Goal: Participate in discussion: Engage in conversation with other users on a specific topic

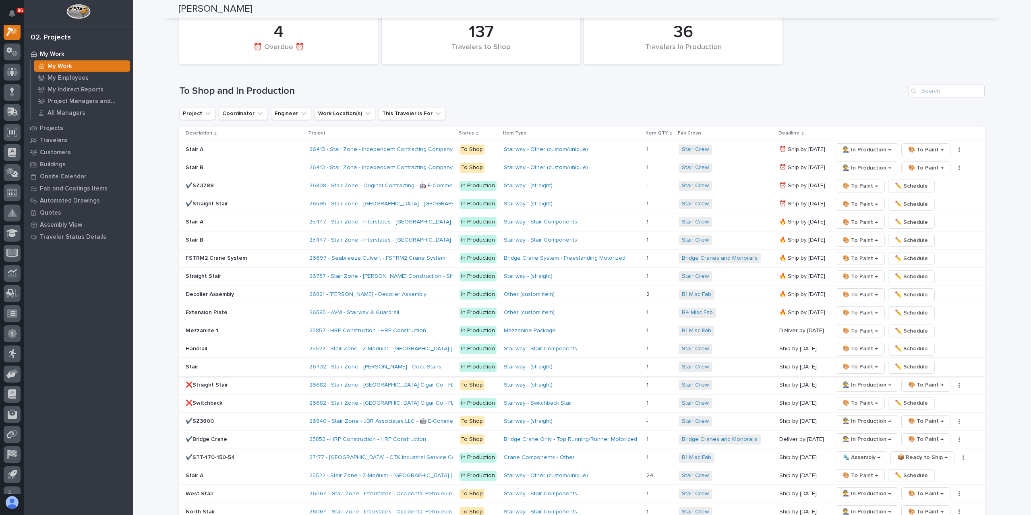
scroll to position [1159, 0]
click at [200, 219] on p "Stair A" at bounding box center [244, 222] width 117 height 7
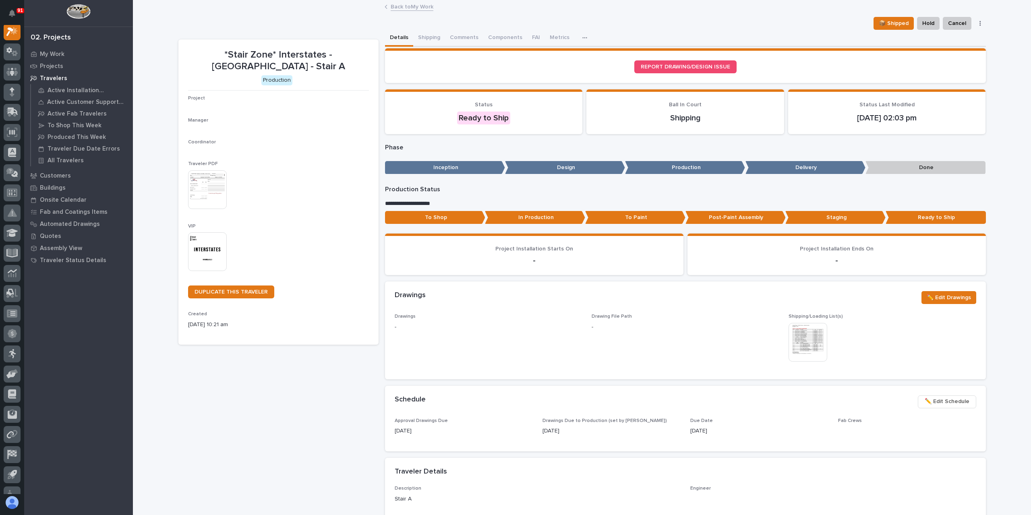
scroll to position [20, 0]
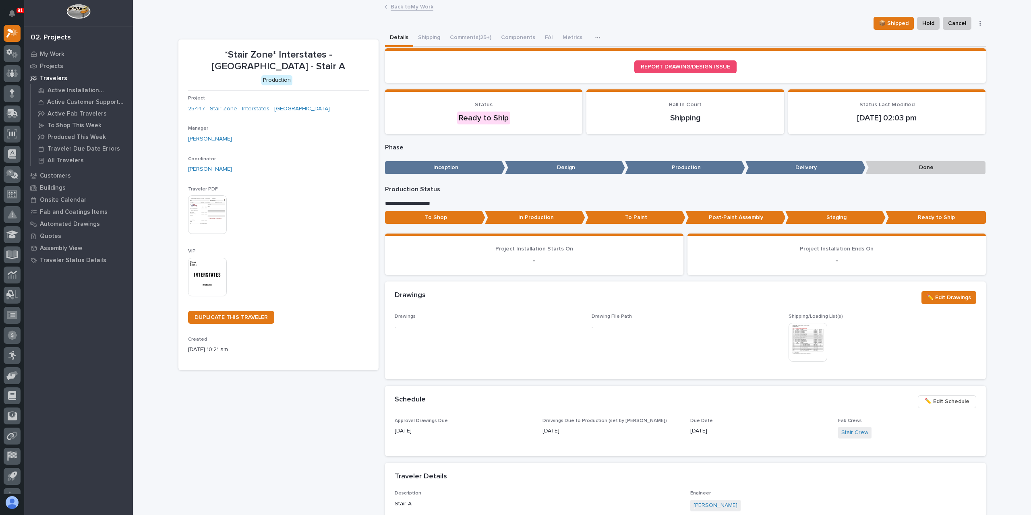
click at [391, 6] on link "Back to My Work" at bounding box center [412, 6] width 43 height 9
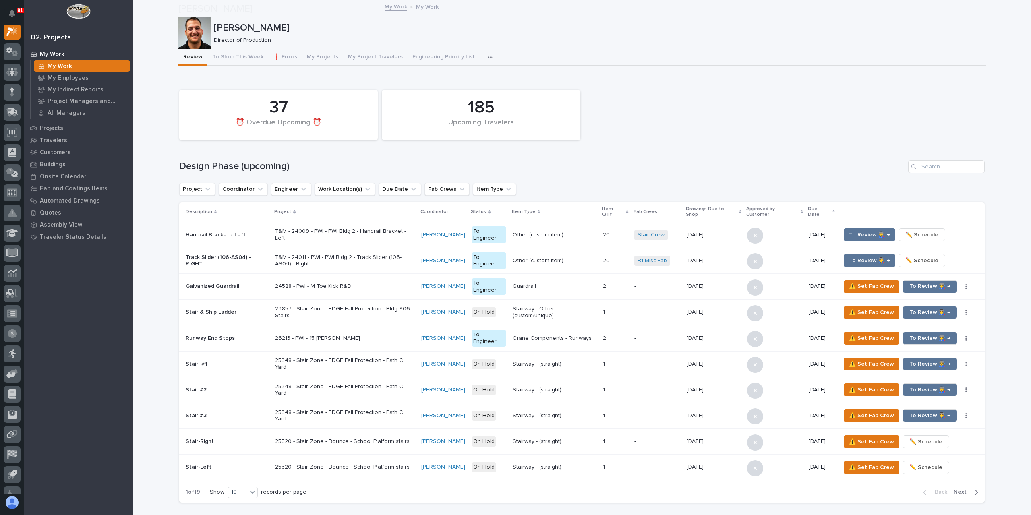
scroll to position [1128, 0]
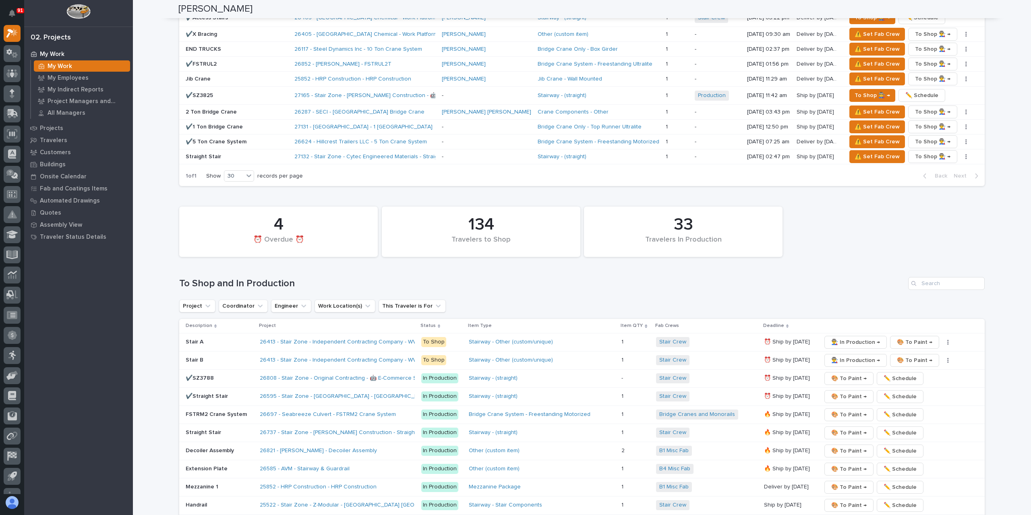
scroll to position [1168, 0]
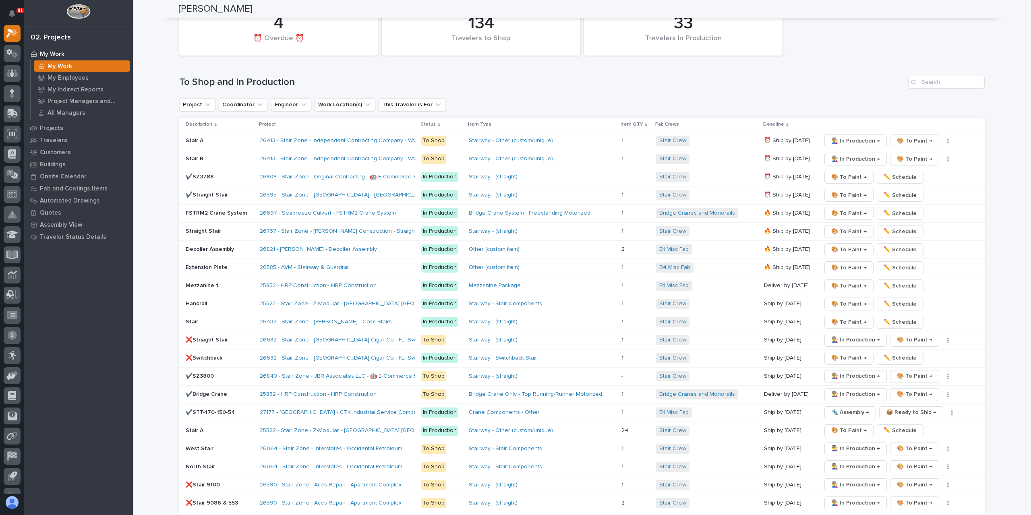
click at [220, 337] on p "❌Striaght Stair" at bounding box center [220, 340] width 68 height 7
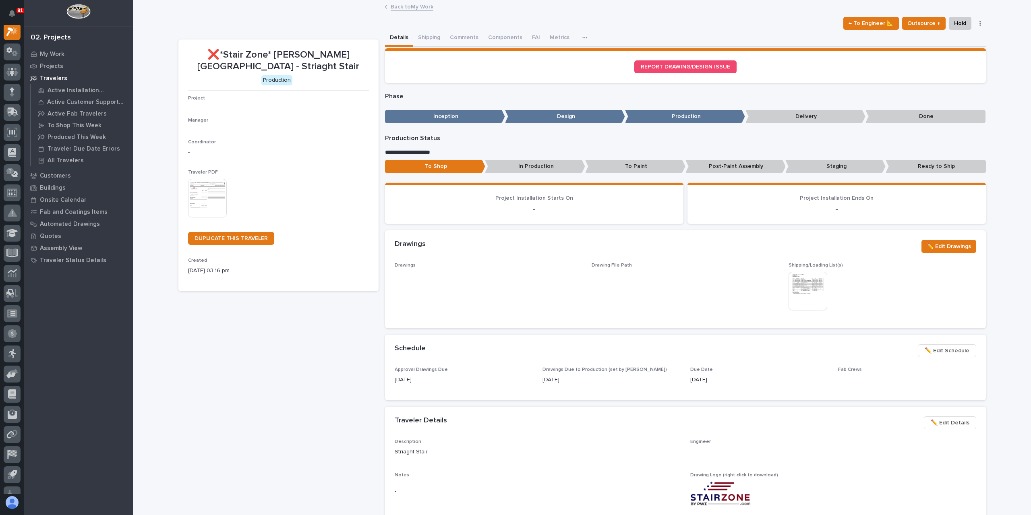
scroll to position [20, 0]
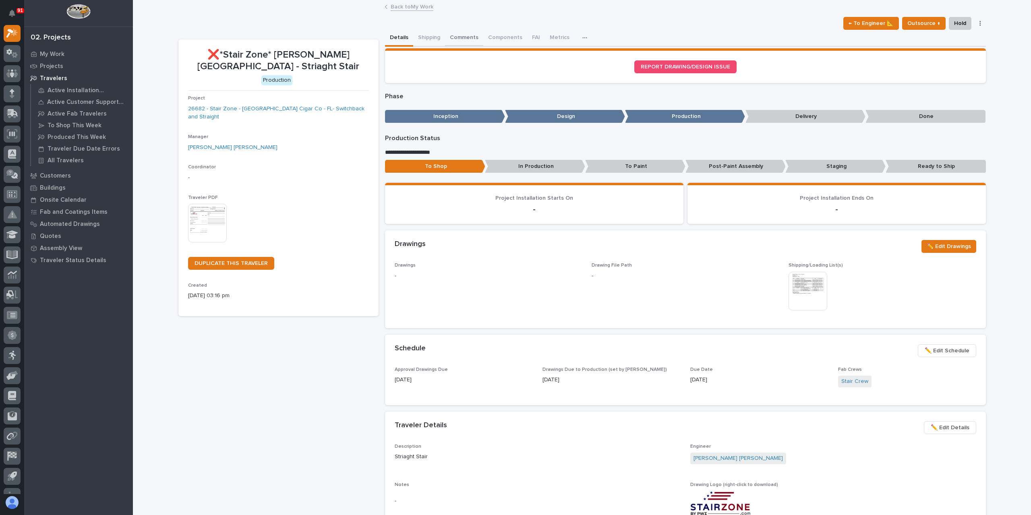
click at [468, 40] on button "Comments" at bounding box center [464, 38] width 38 height 17
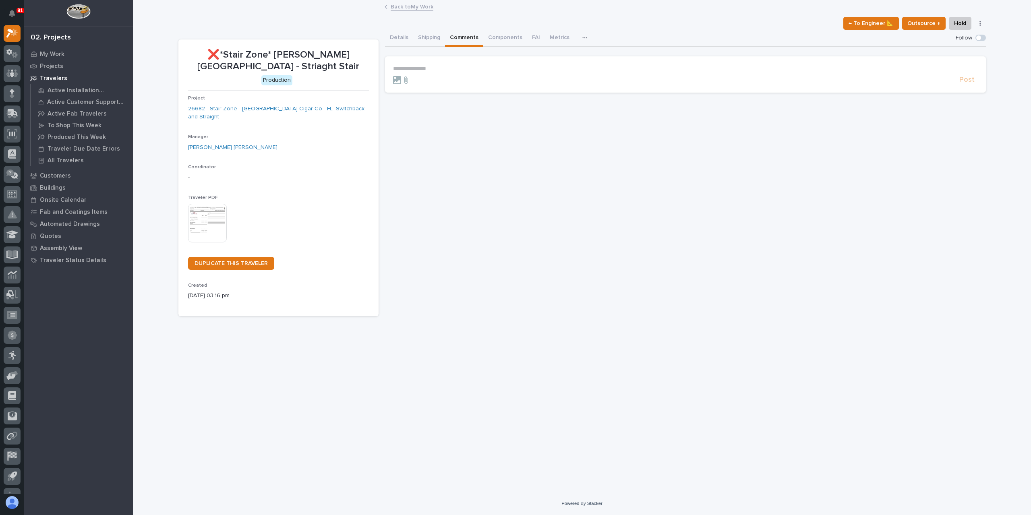
click at [421, 68] on p "**********" at bounding box center [685, 68] width 585 height 7
click at [975, 82] on button "Post" at bounding box center [968, 83] width 22 height 9
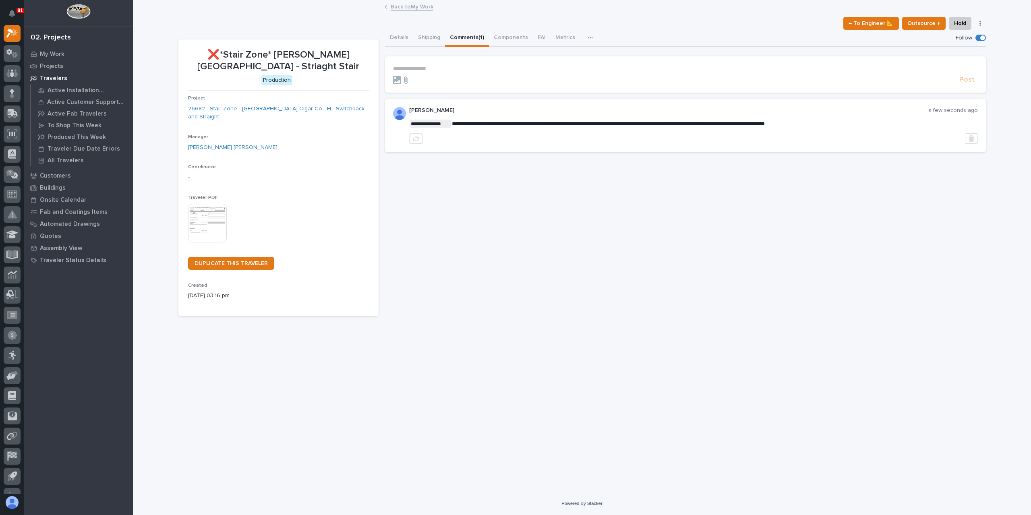
click at [395, 8] on link "Back to My Work" at bounding box center [412, 6] width 43 height 9
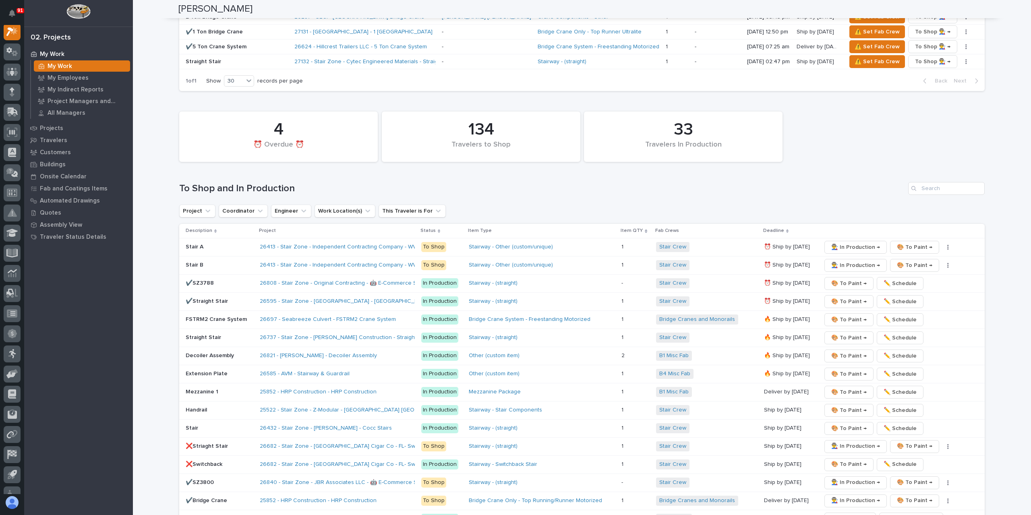
scroll to position [1168, 0]
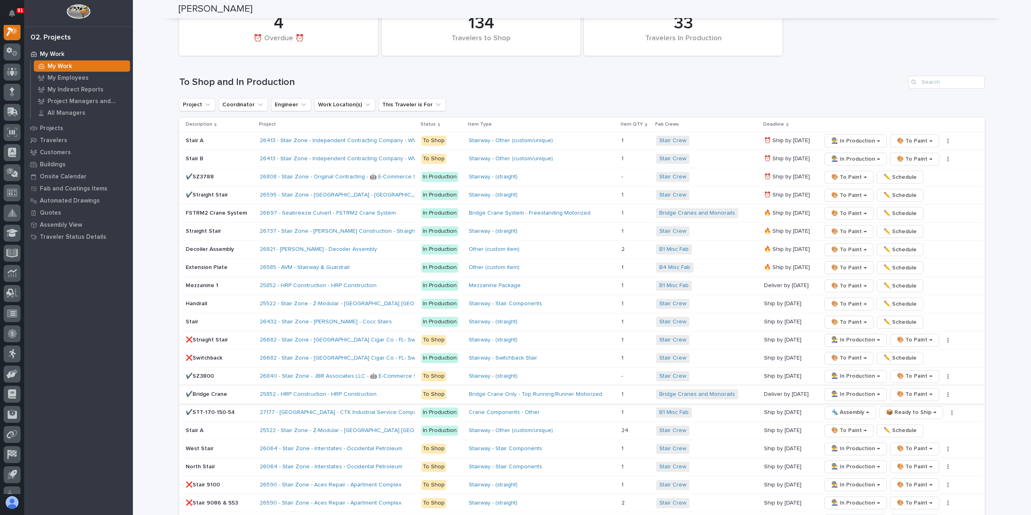
click at [842, 390] on span "👨‍🏭 In Production →" at bounding box center [856, 395] width 49 height 10
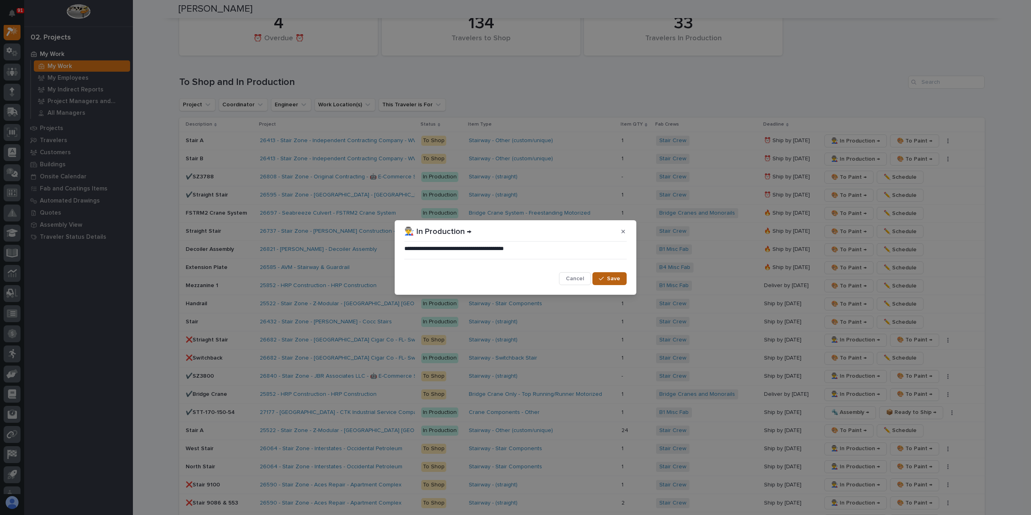
click at [622, 280] on button "Save" at bounding box center [610, 278] width 34 height 13
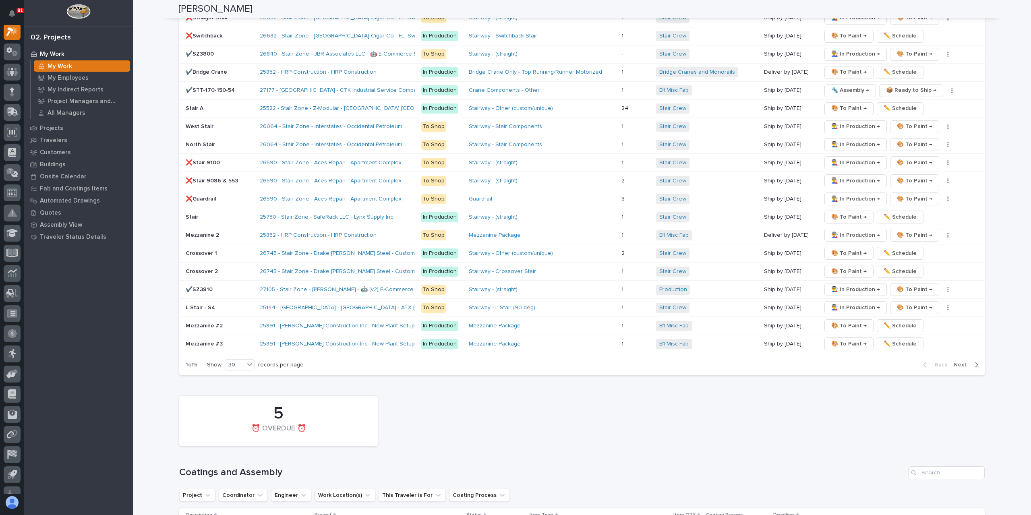
scroll to position [1249, 0]
